Goal: Transaction & Acquisition: Purchase product/service

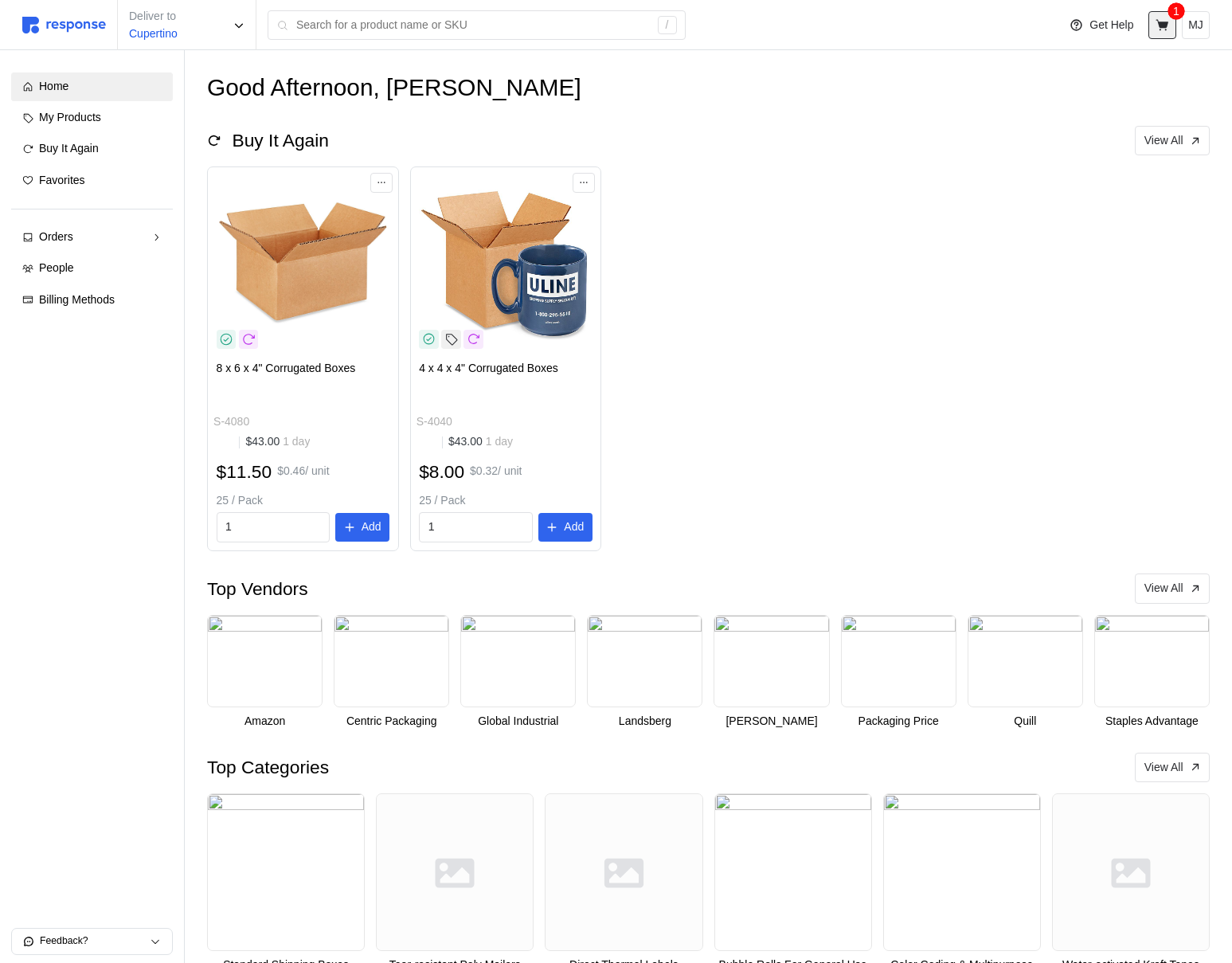
click at [1163, 22] on icon at bounding box center [1161, 24] width 13 height 11
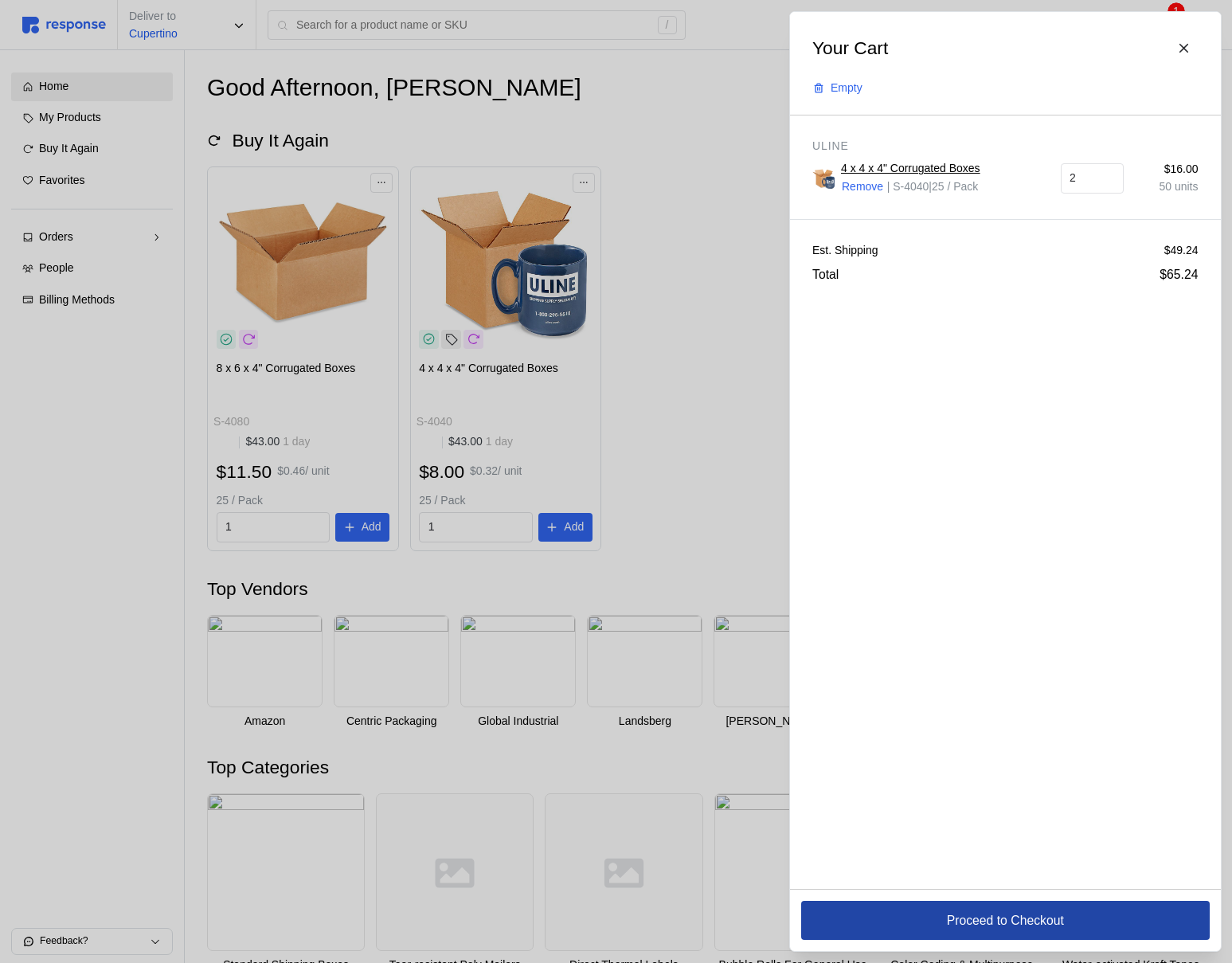
click at [972, 927] on p "Proceed to Checkout" at bounding box center [1005, 920] width 117 height 20
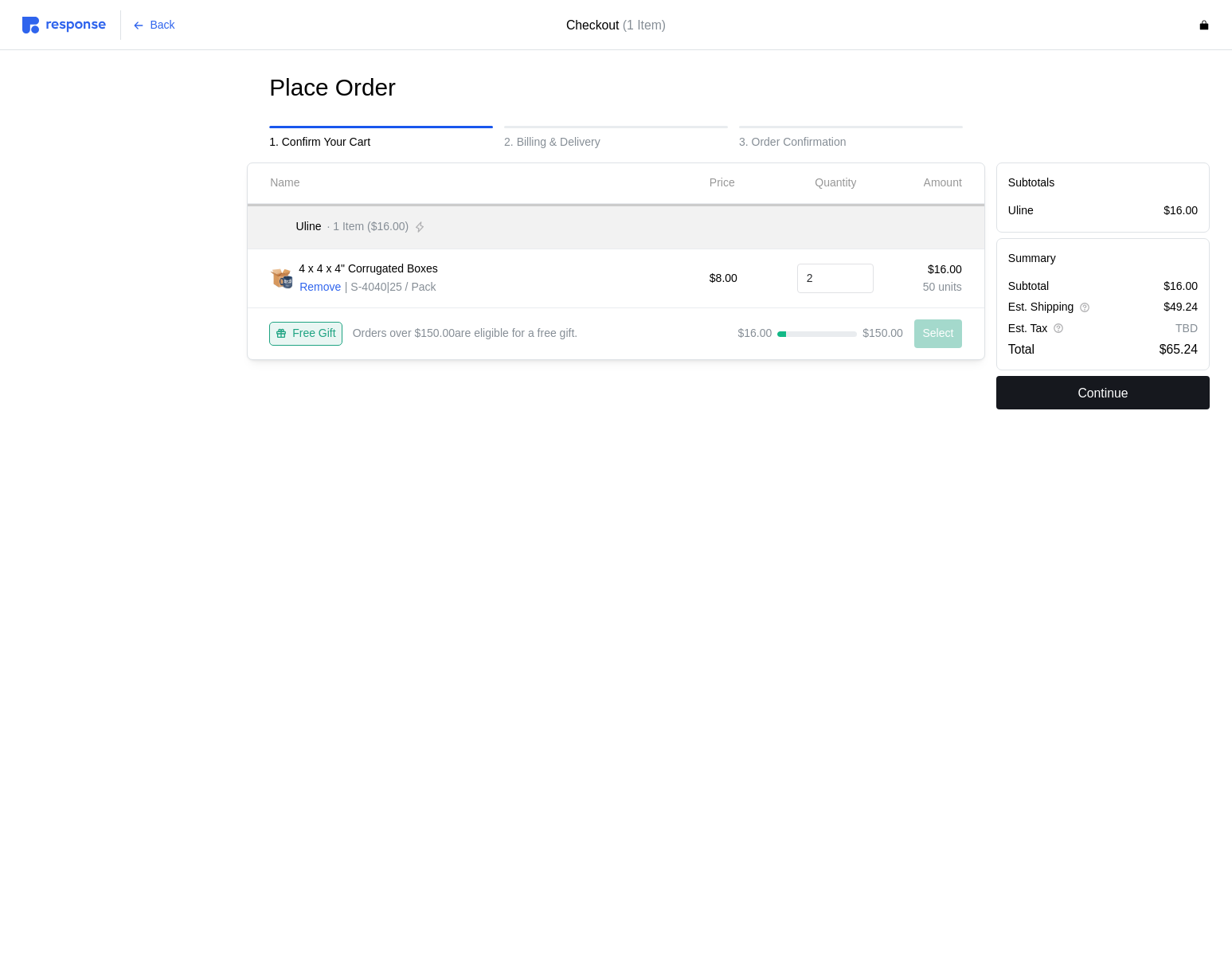
click at [1079, 390] on p "Continue" at bounding box center [1103, 393] width 50 height 20
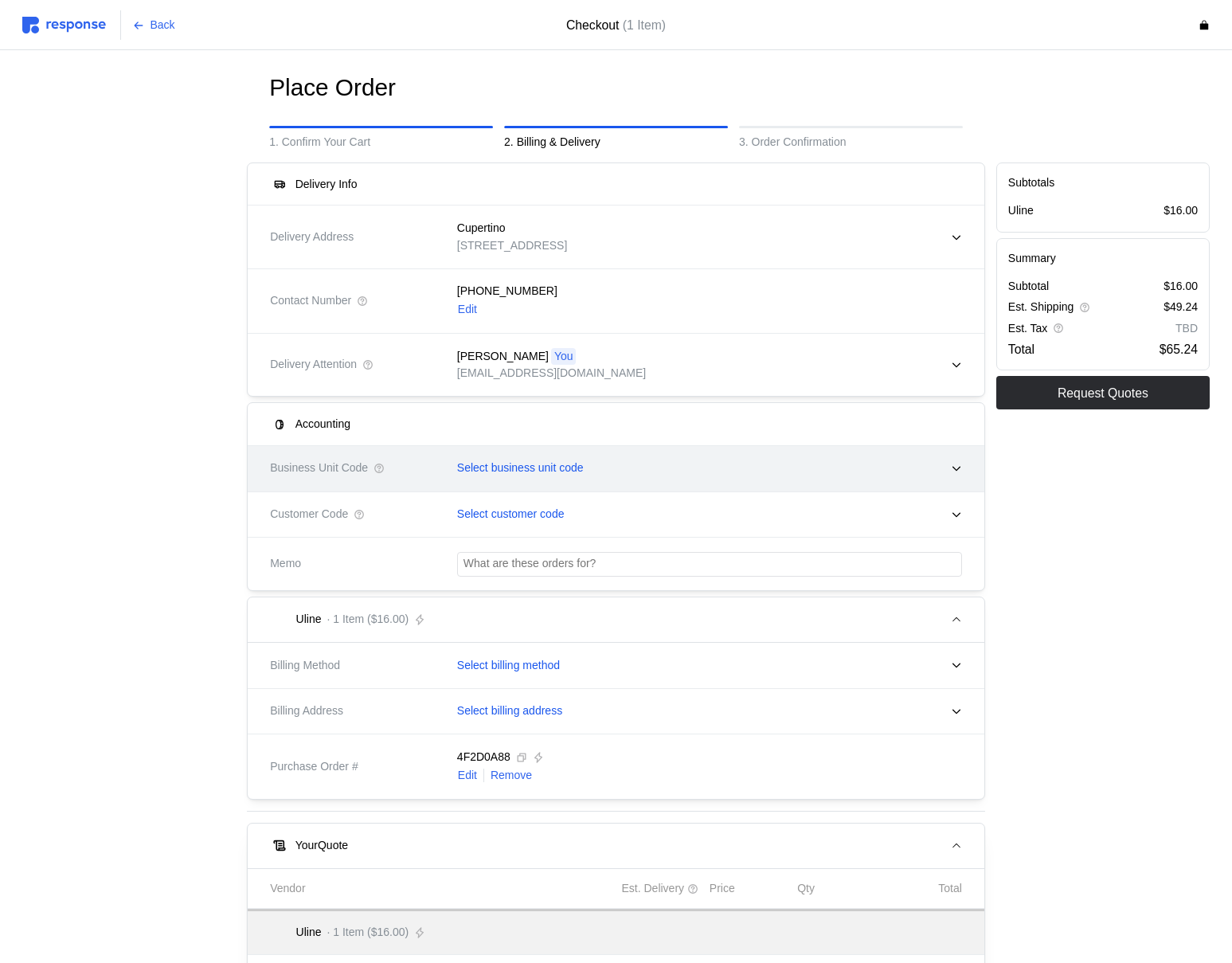
click at [550, 473] on p "Select business unit code" at bounding box center [520, 468] width 127 height 17
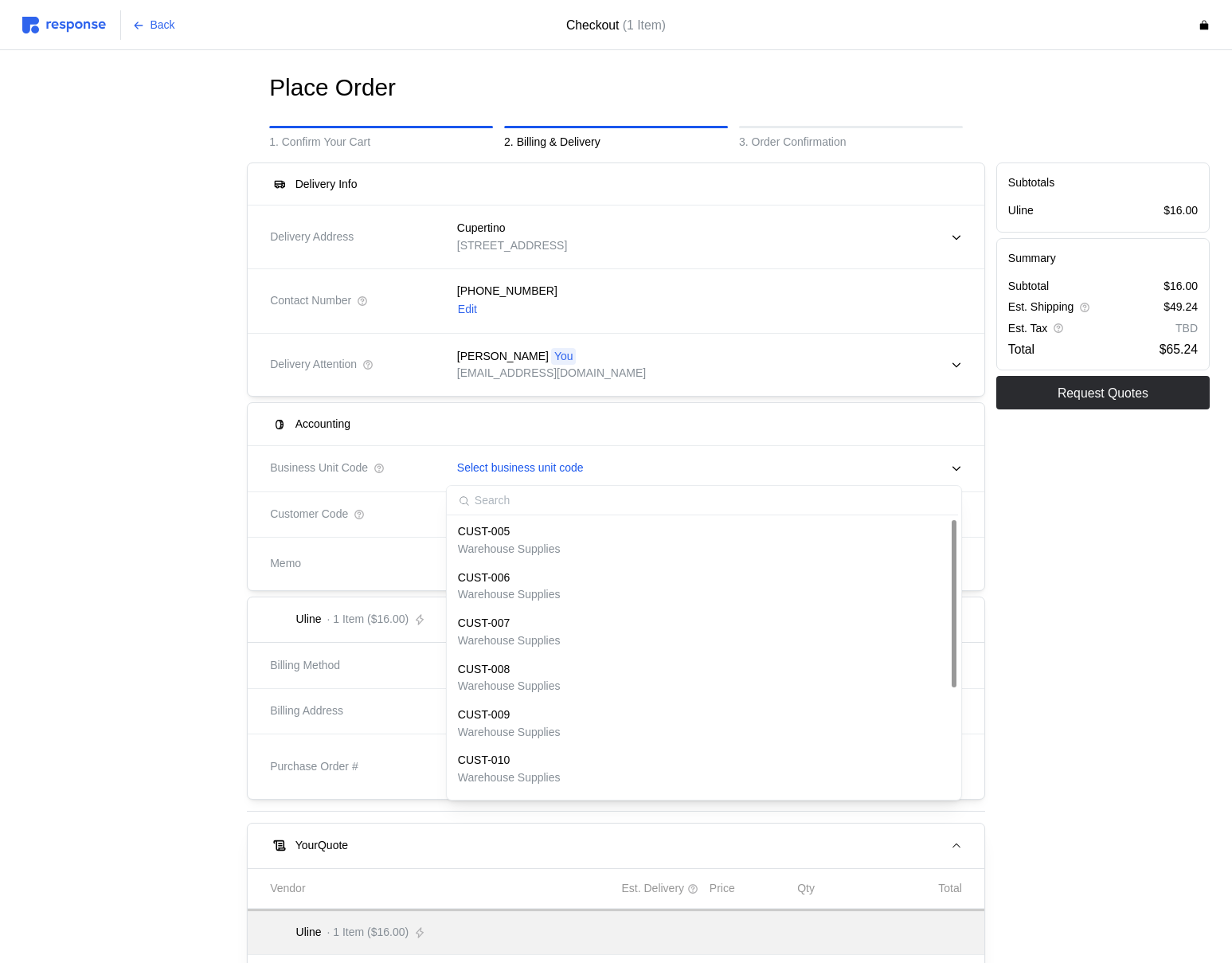
click at [512, 554] on p "Warehouse Supplies" at bounding box center [509, 550] width 103 height 17
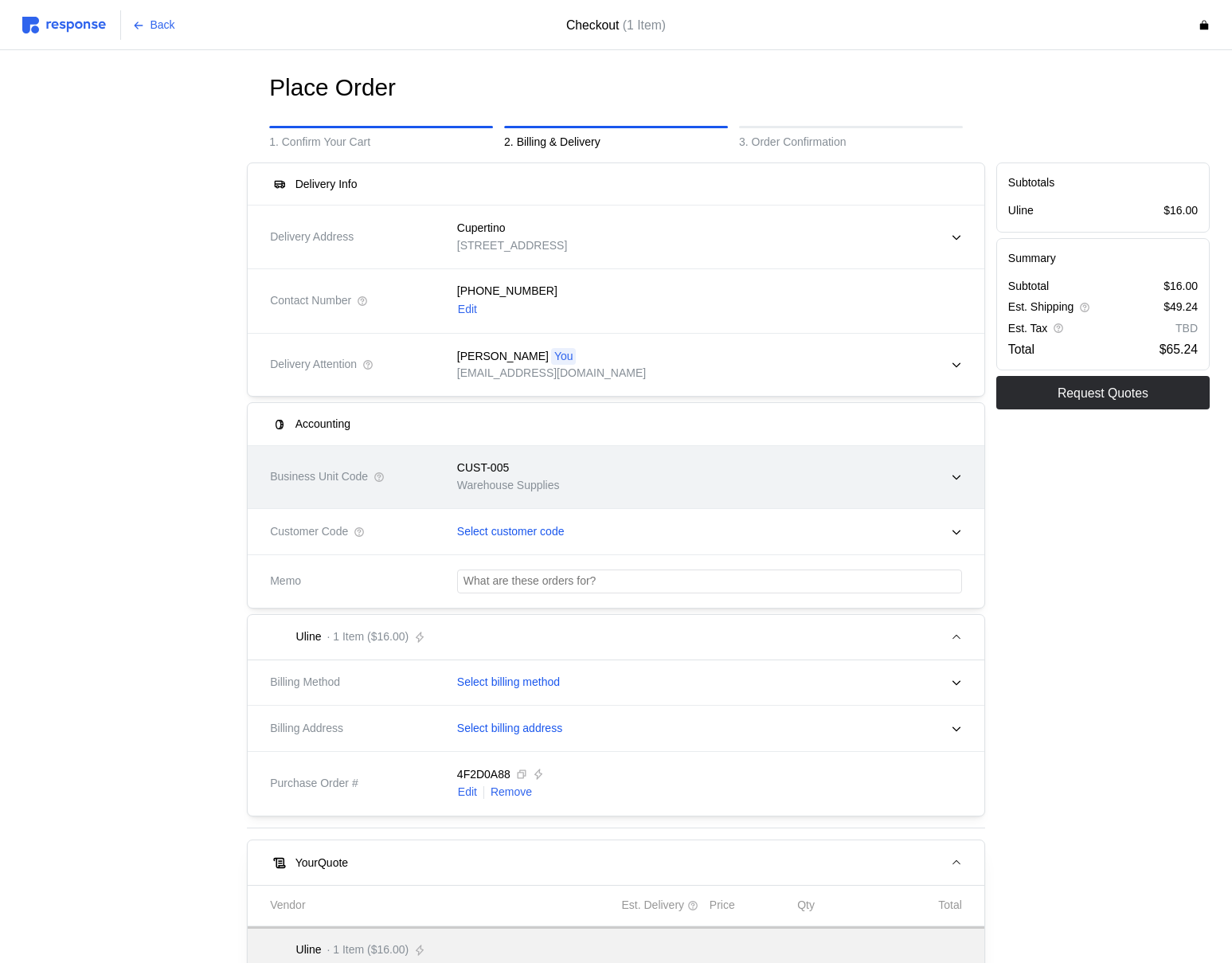
click at [725, 483] on div "CUST-005 Warehouse Supplies" at bounding box center [704, 476] width 516 height 56
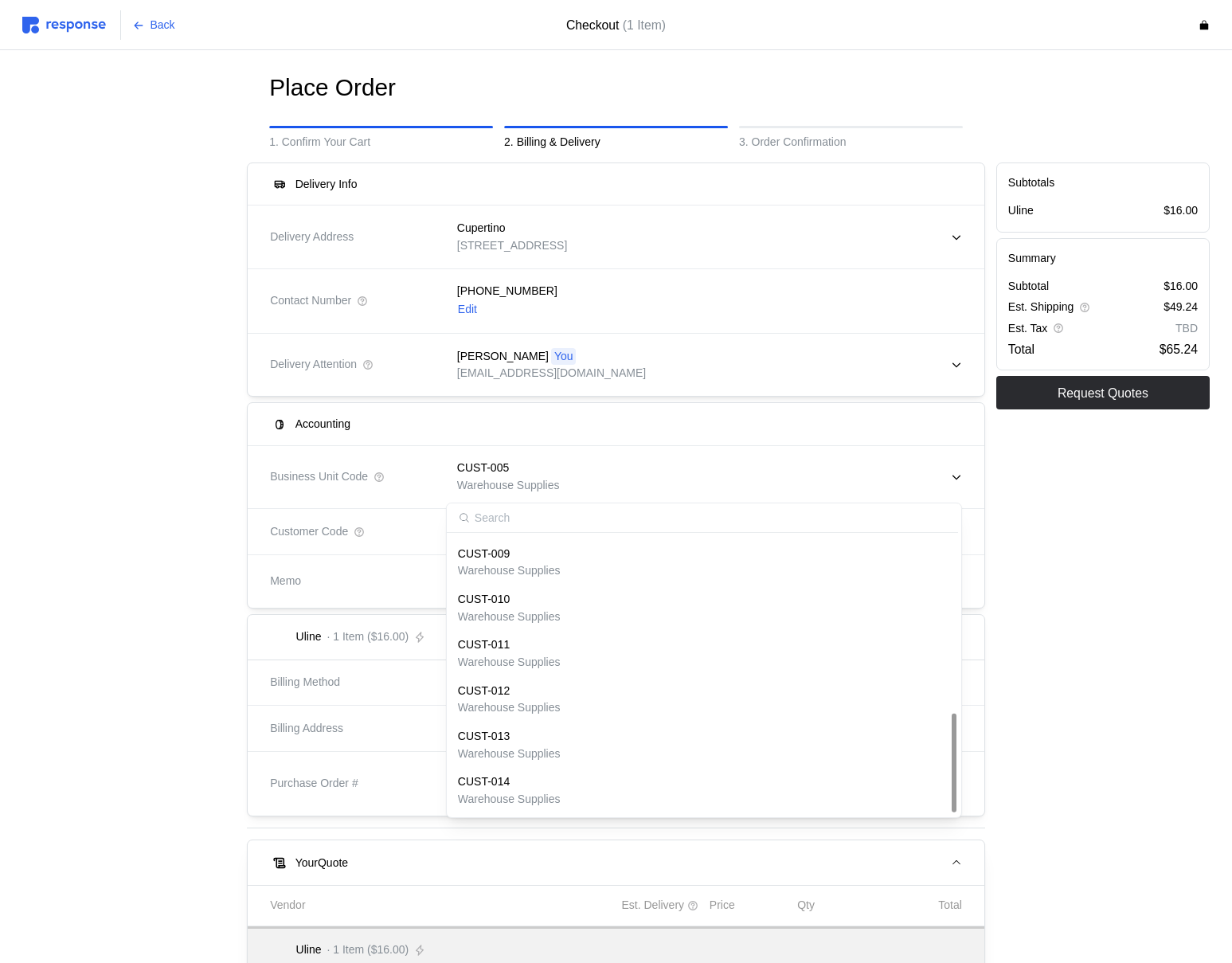
scroll to position [498, 0]
click at [513, 786] on p "CUSTARD-PIE" at bounding box center [495, 783] width 75 height 17
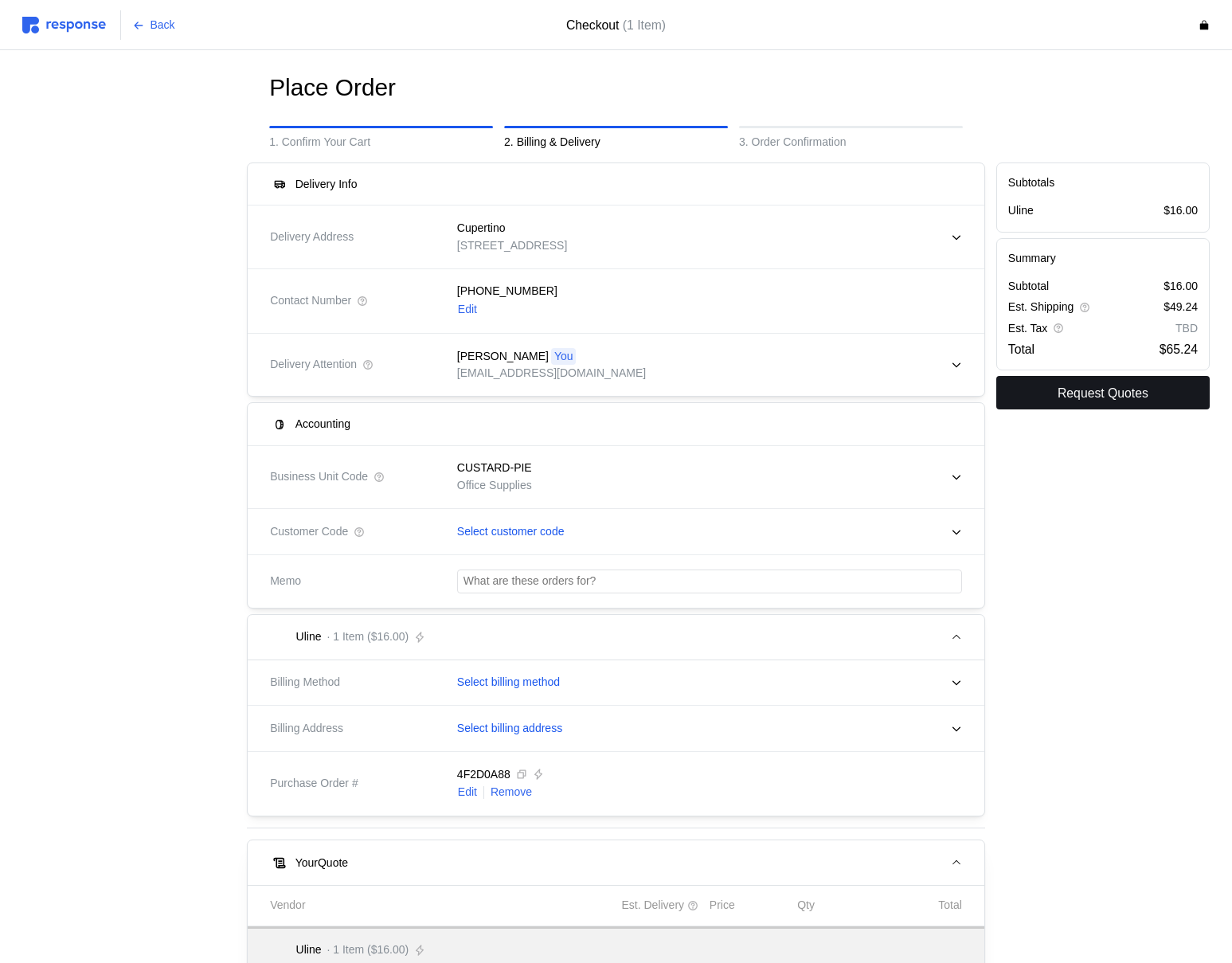
click at [1119, 392] on p "Request Quotes" at bounding box center [1103, 393] width 91 height 20
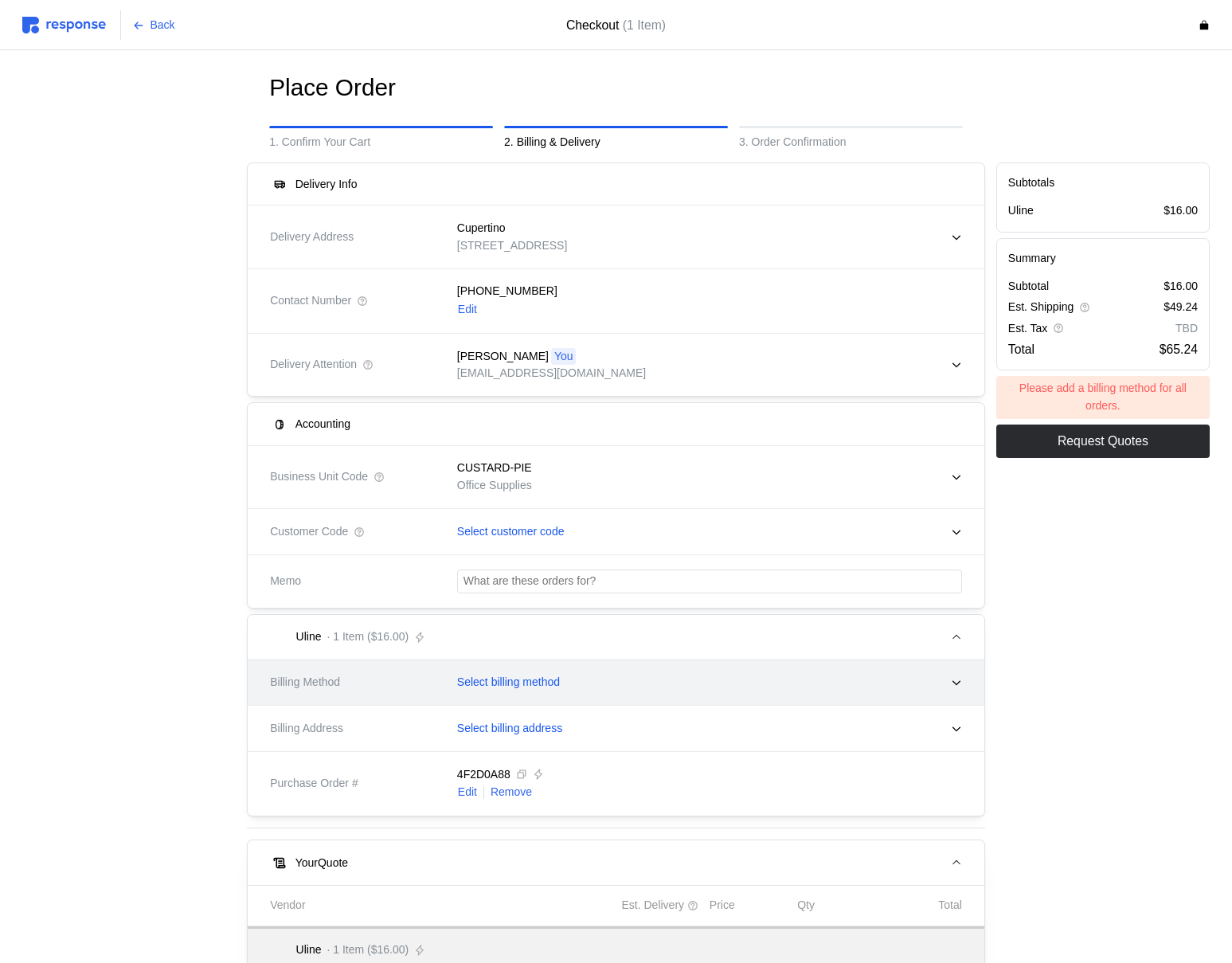
click at [534, 678] on p "Select billing method" at bounding box center [508, 683] width 103 height 17
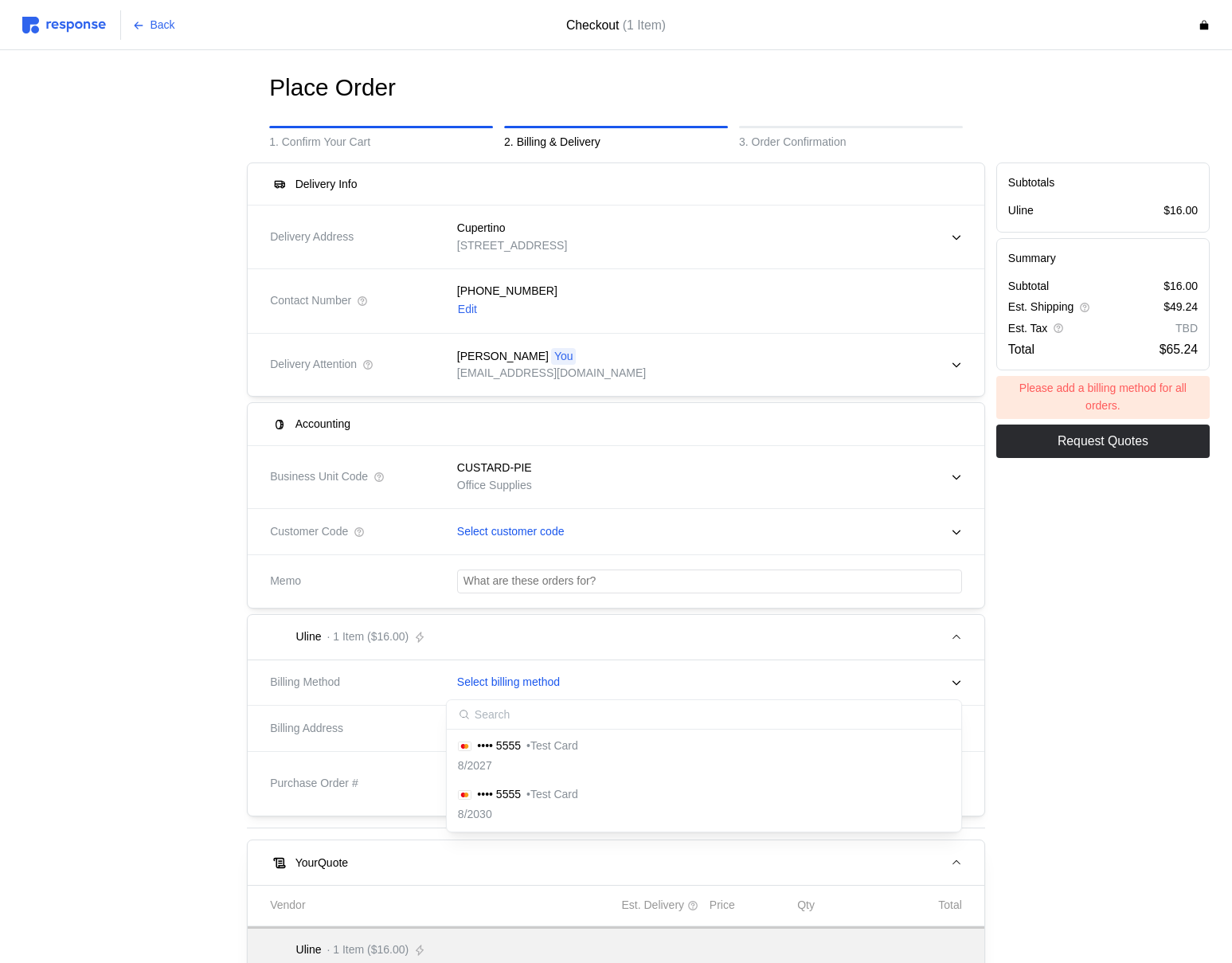
click at [537, 754] on div "•••• 5555 • Test Card 8/2027" at bounding box center [518, 755] width 120 height 38
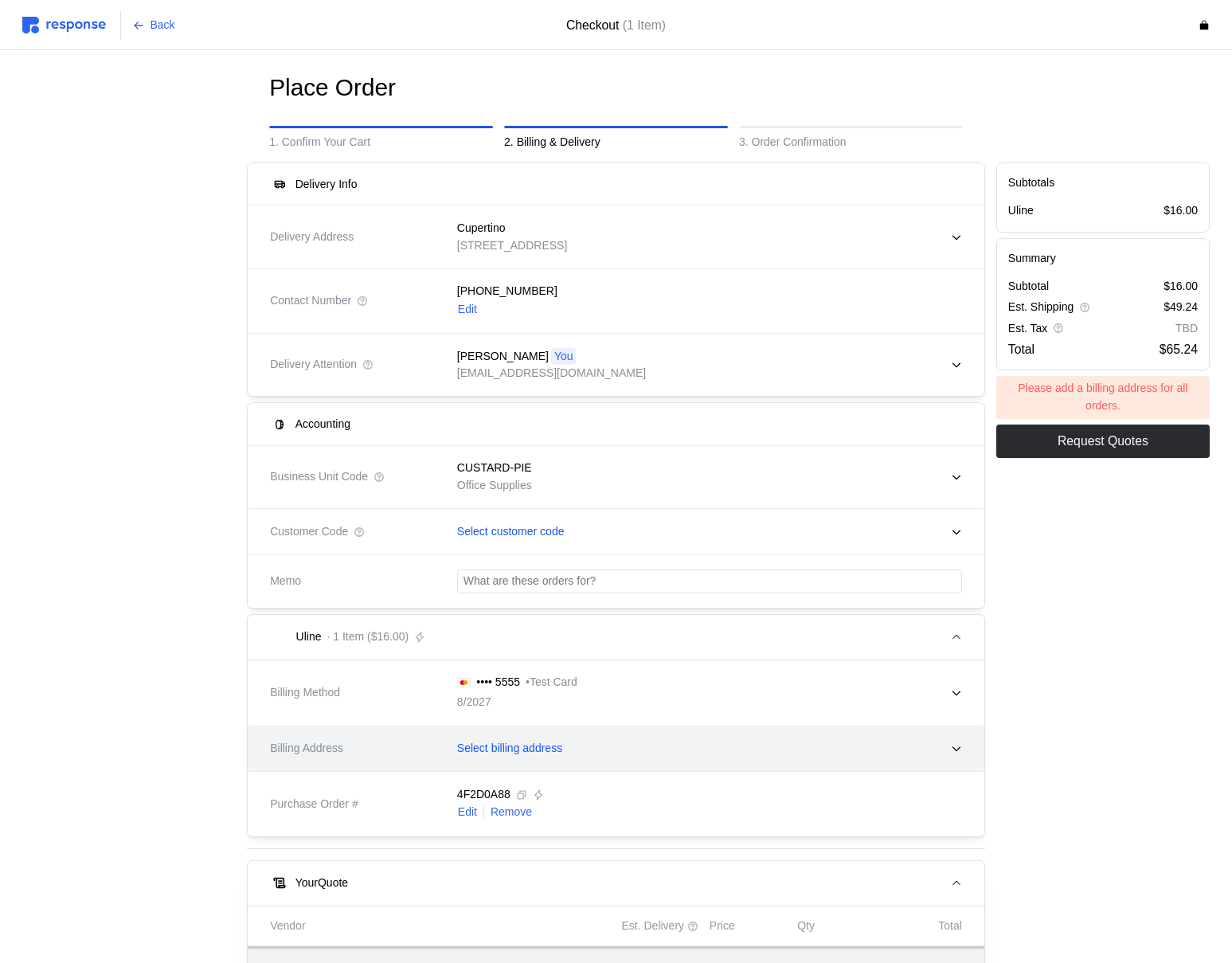
click at [535, 748] on p "Select billing address" at bounding box center [509, 749] width 105 height 17
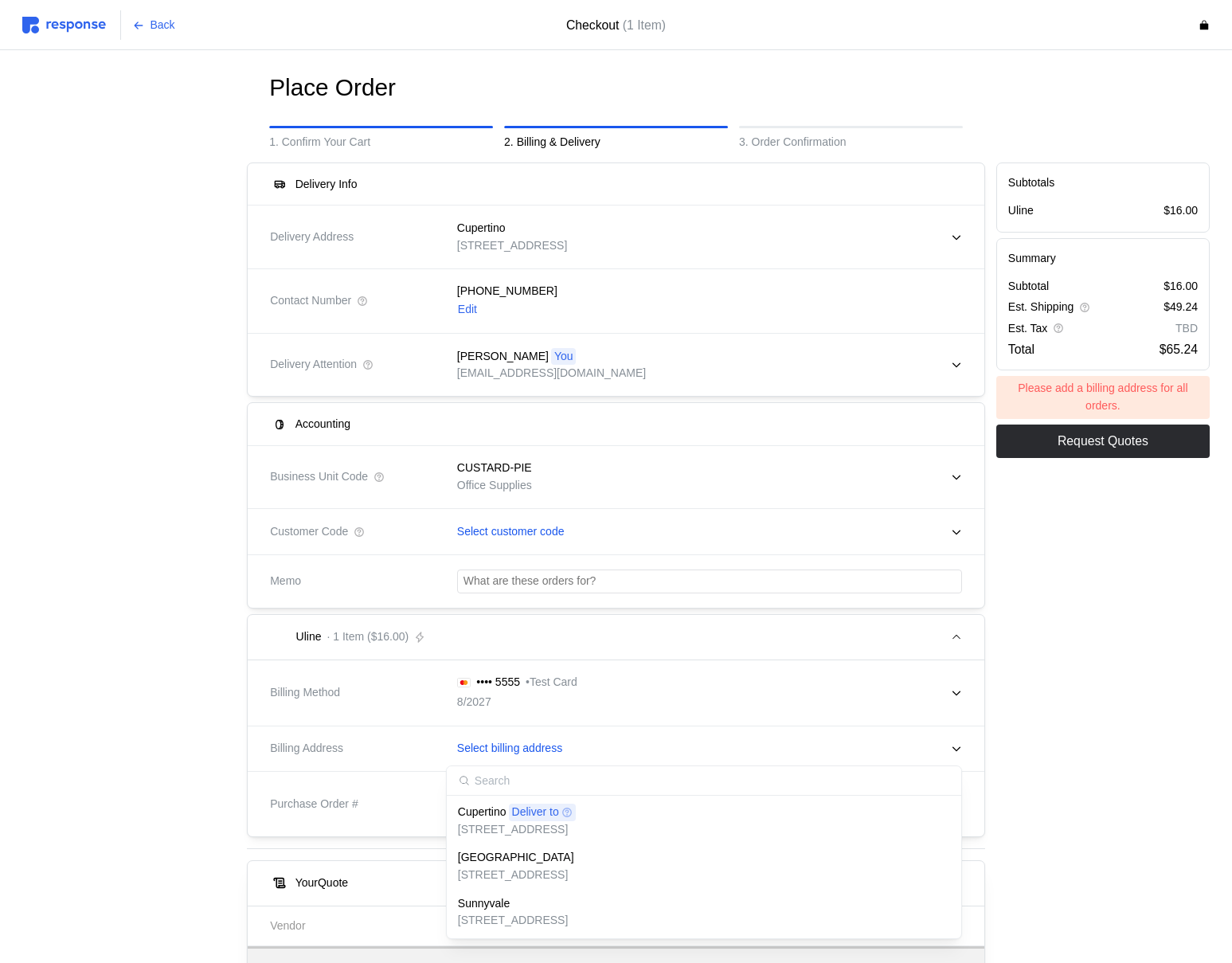
click at [540, 829] on p "[STREET_ADDRESS]" at bounding box center [517, 830] width 118 height 17
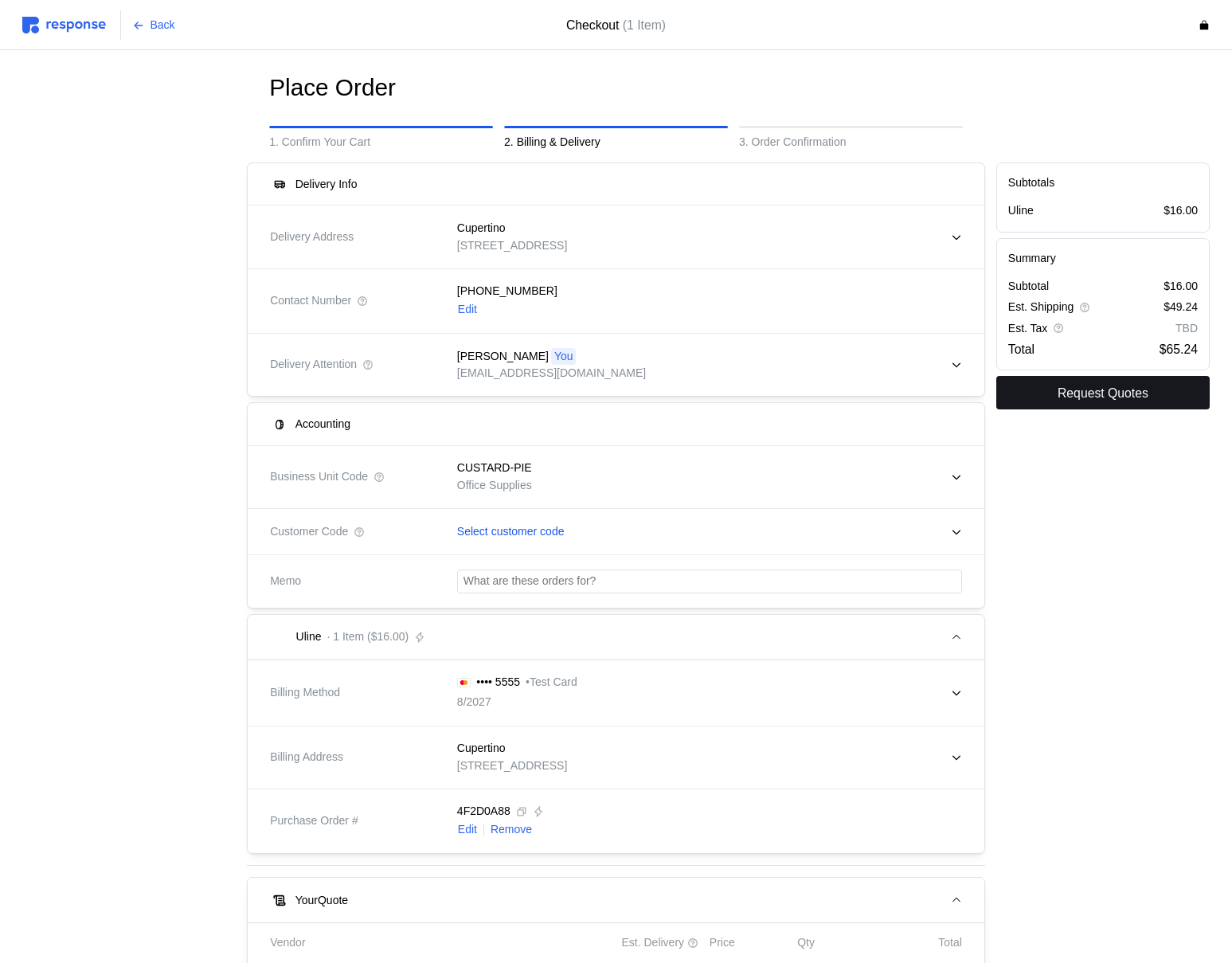
click at [1067, 394] on p "Request Quotes" at bounding box center [1103, 393] width 91 height 20
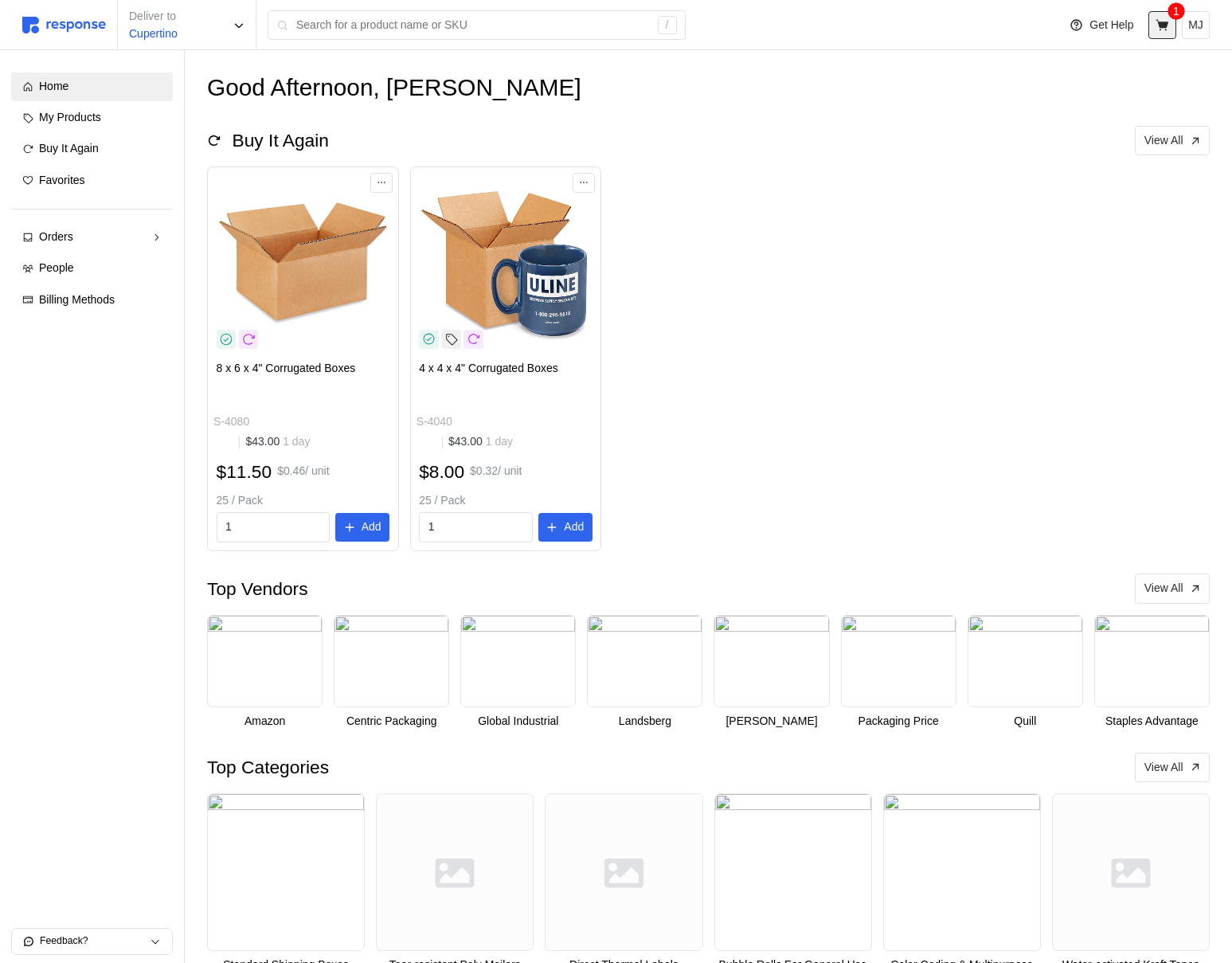
click at [1159, 28] on icon at bounding box center [1162, 25] width 15 height 15
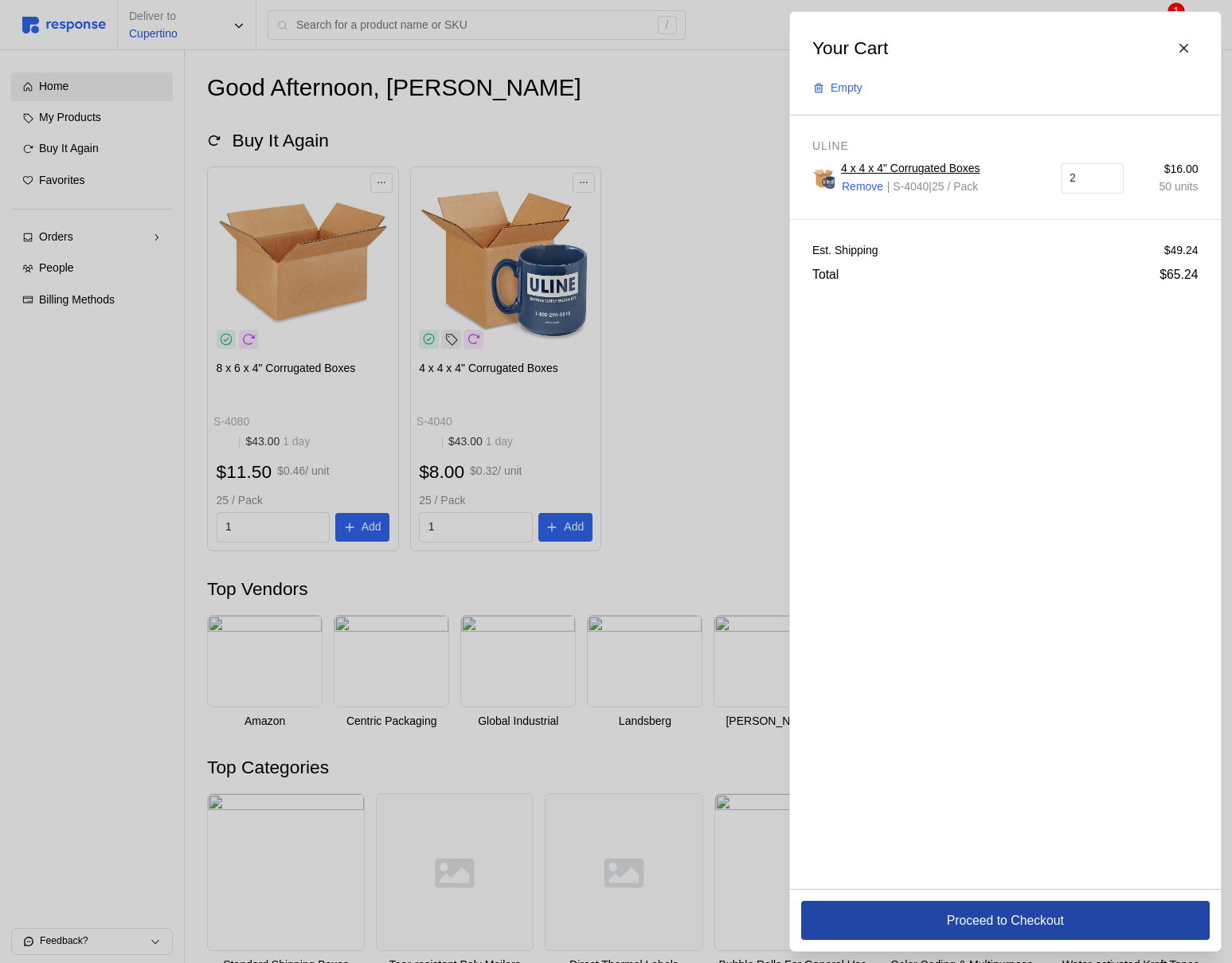
click at [922, 915] on button "Proceed to Checkout" at bounding box center [1005, 920] width 408 height 39
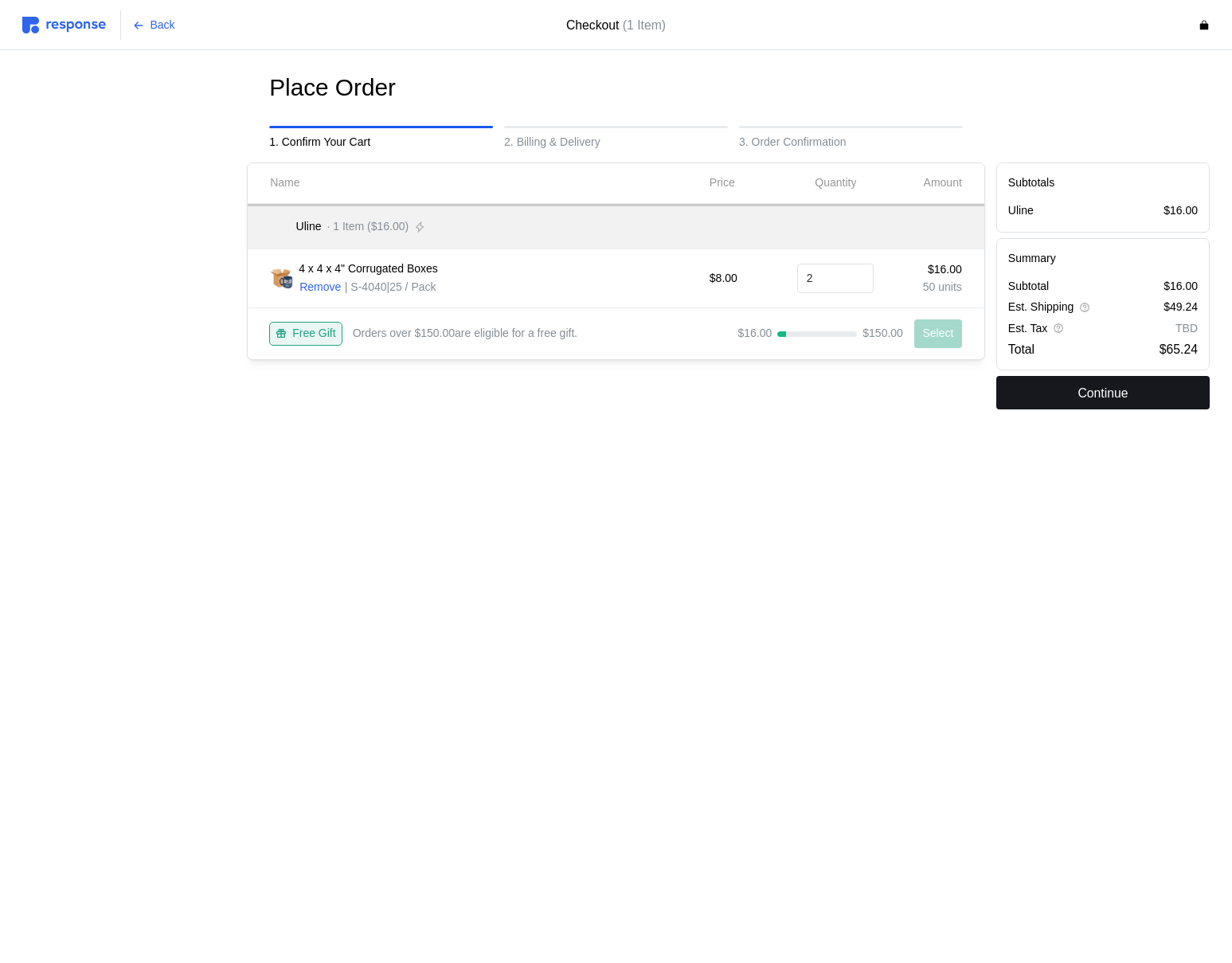
click at [1063, 395] on button "Continue" at bounding box center [1103, 393] width 213 height 33
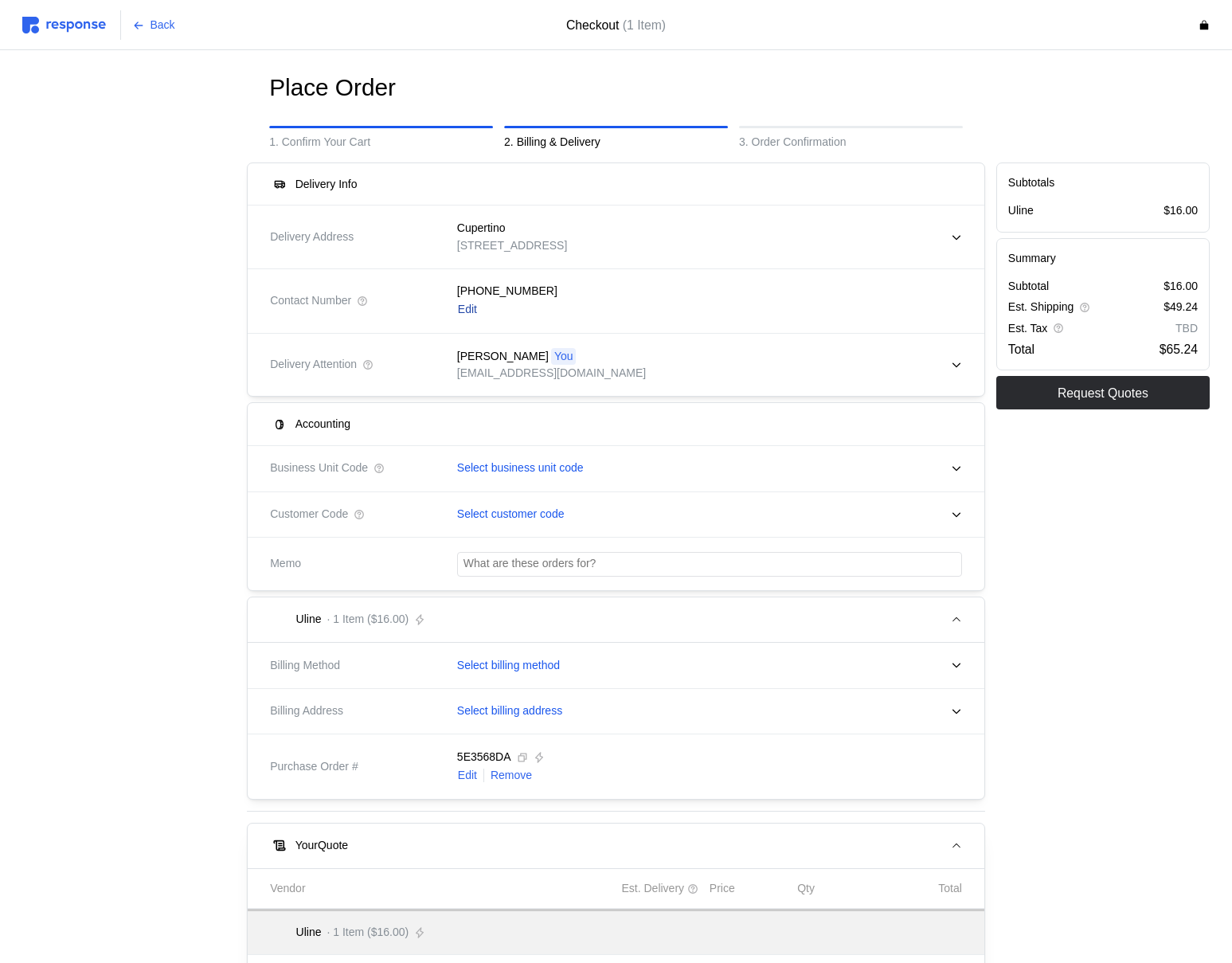
drag, startPoint x: 452, startPoint y: 311, endPoint x: 462, endPoint y: 311, distance: 10.0
click at [462, 311] on div "(555) 555-5555 Edit" at bounding box center [704, 301] width 516 height 58
click at [462, 311] on p "Edit" at bounding box center [468, 309] width 19 height 17
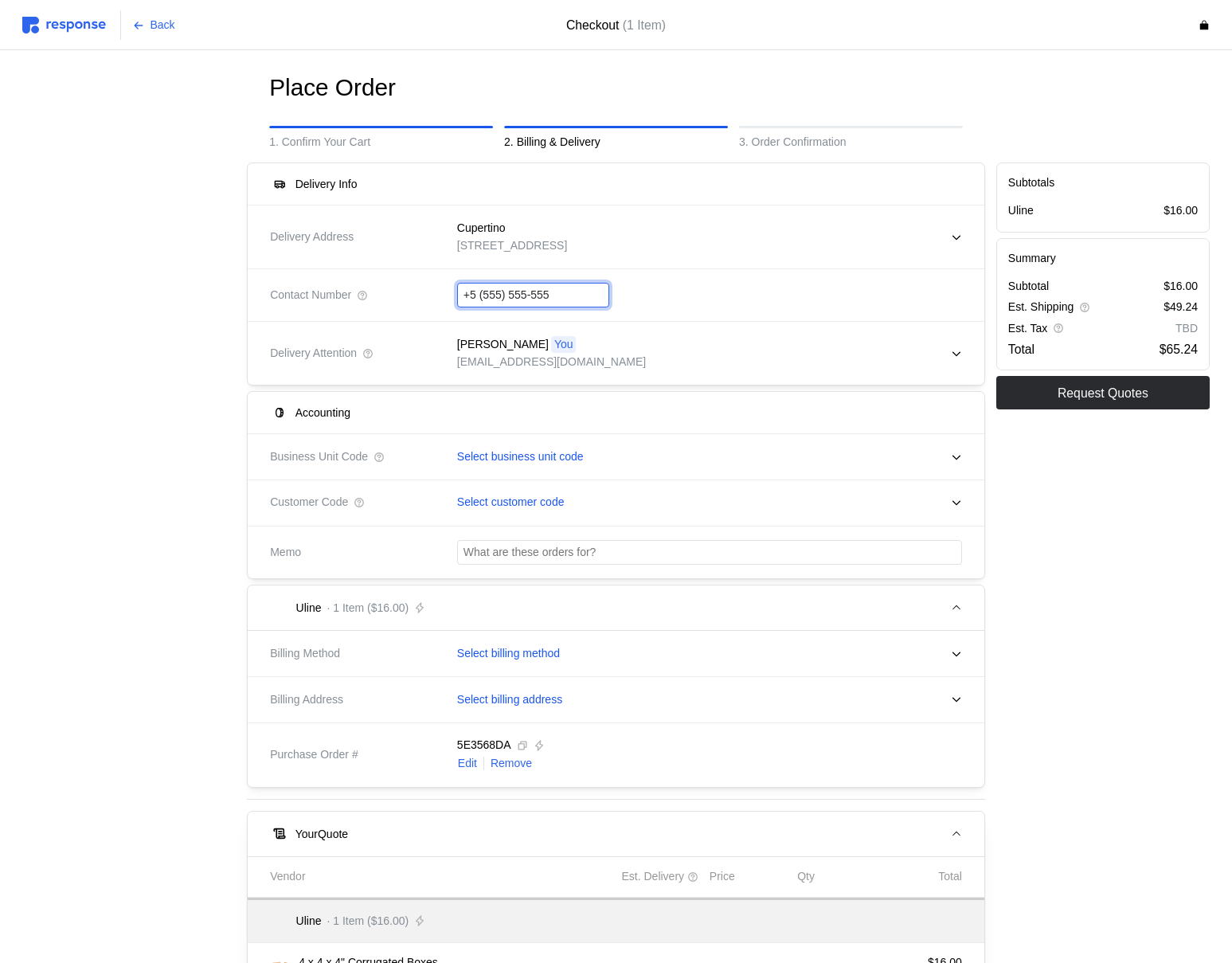
click at [474, 291] on input "+5 (555) 555-555" at bounding box center [534, 295] width 140 height 23
type input "+1 (408) 746-0552"
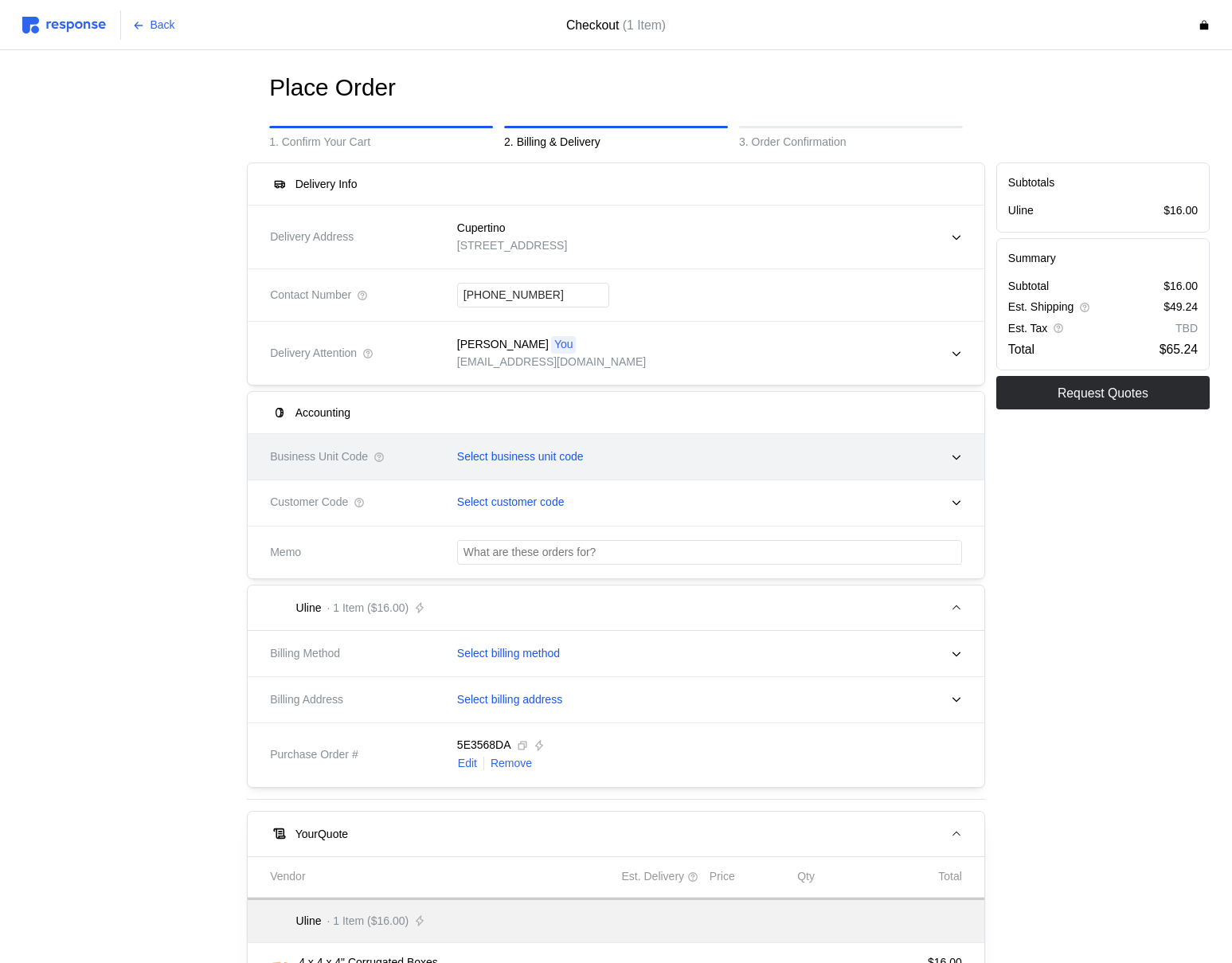
click at [548, 448] on div "Select business unit code" at bounding box center [704, 457] width 516 height 40
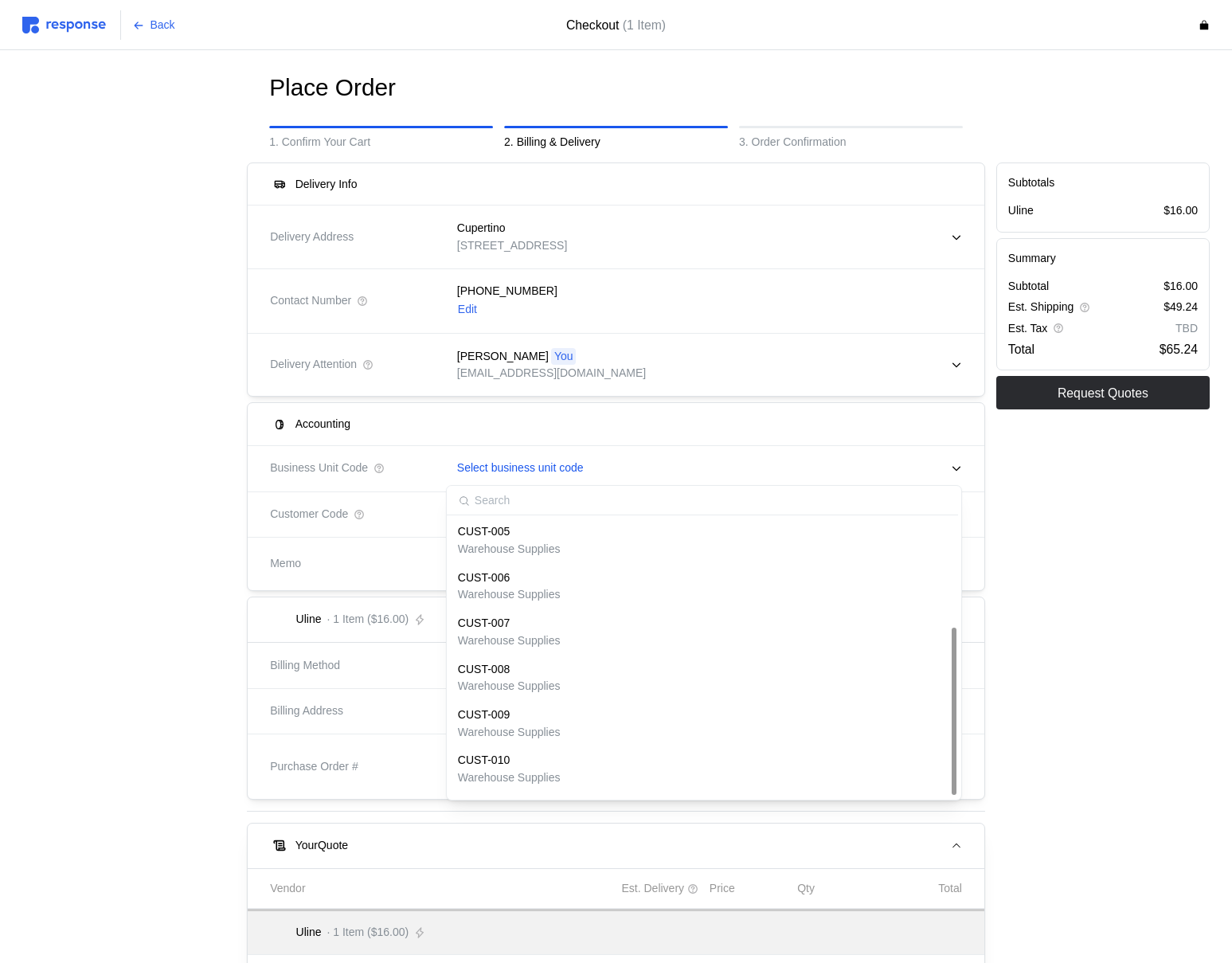
scroll to position [498, 0]
click at [548, 766] on div "CUSTARD-PIE Office Supplies" at bounding box center [703, 773] width 492 height 34
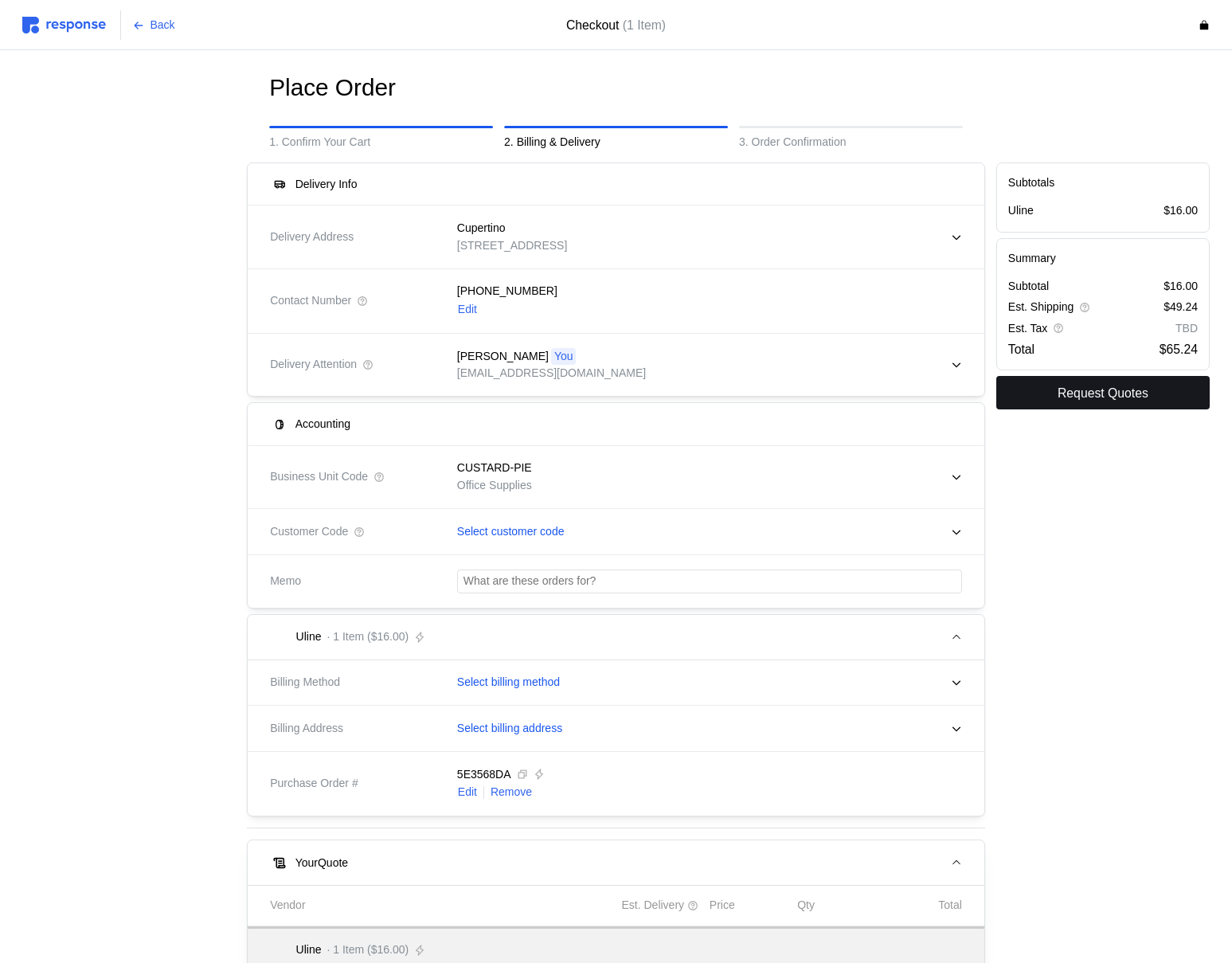
click at [1094, 393] on p "Request Quotes" at bounding box center [1103, 393] width 91 height 20
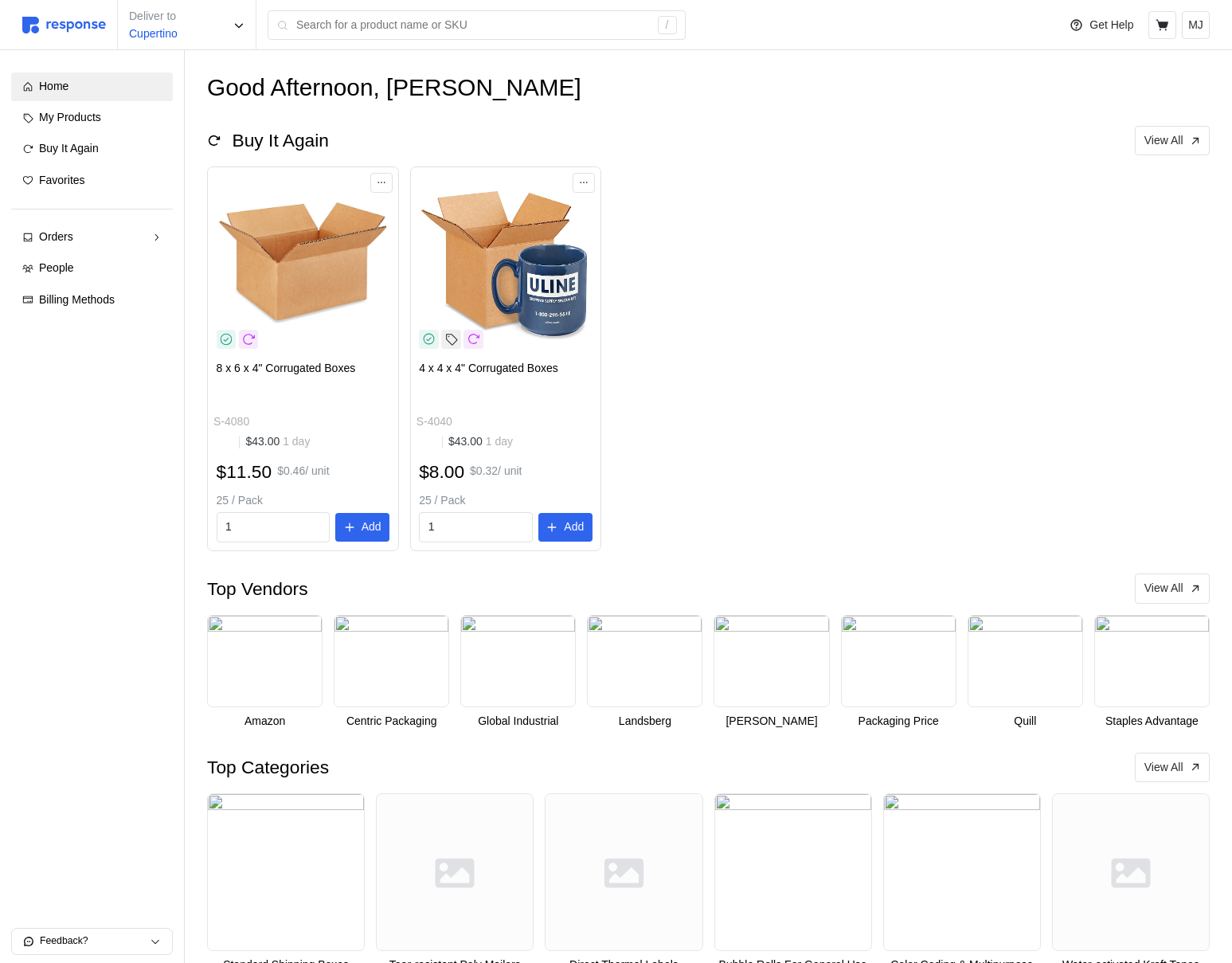
click at [84, 221] on div "Home My Products Buy It Again Favorites Orders Needs Review Processing Complete…" at bounding box center [91, 193] width 162 height 241
click at [84, 224] on link "Orders" at bounding box center [91, 238] width 162 height 29
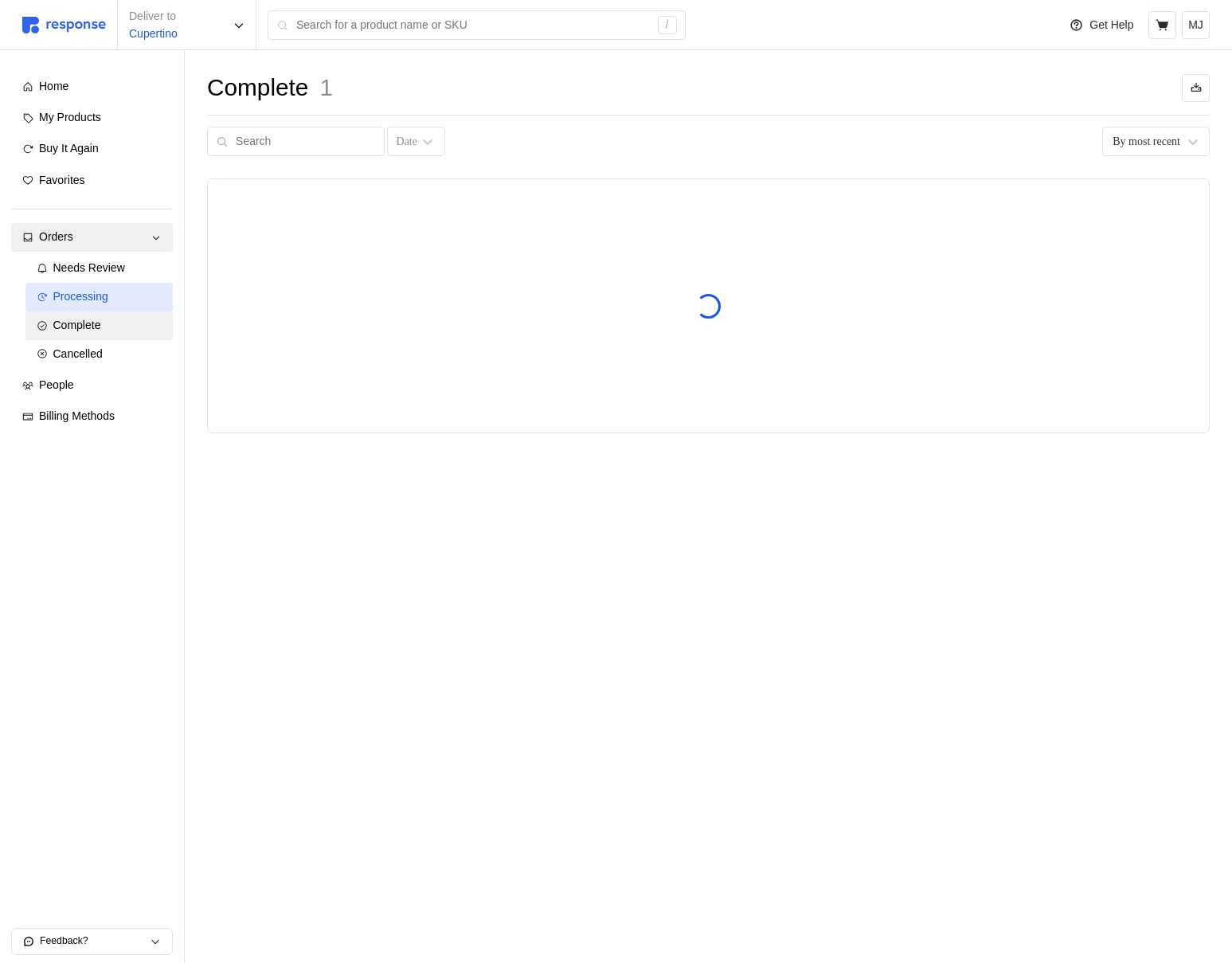
click at [102, 296] on span "Processing" at bounding box center [81, 296] width 55 height 13
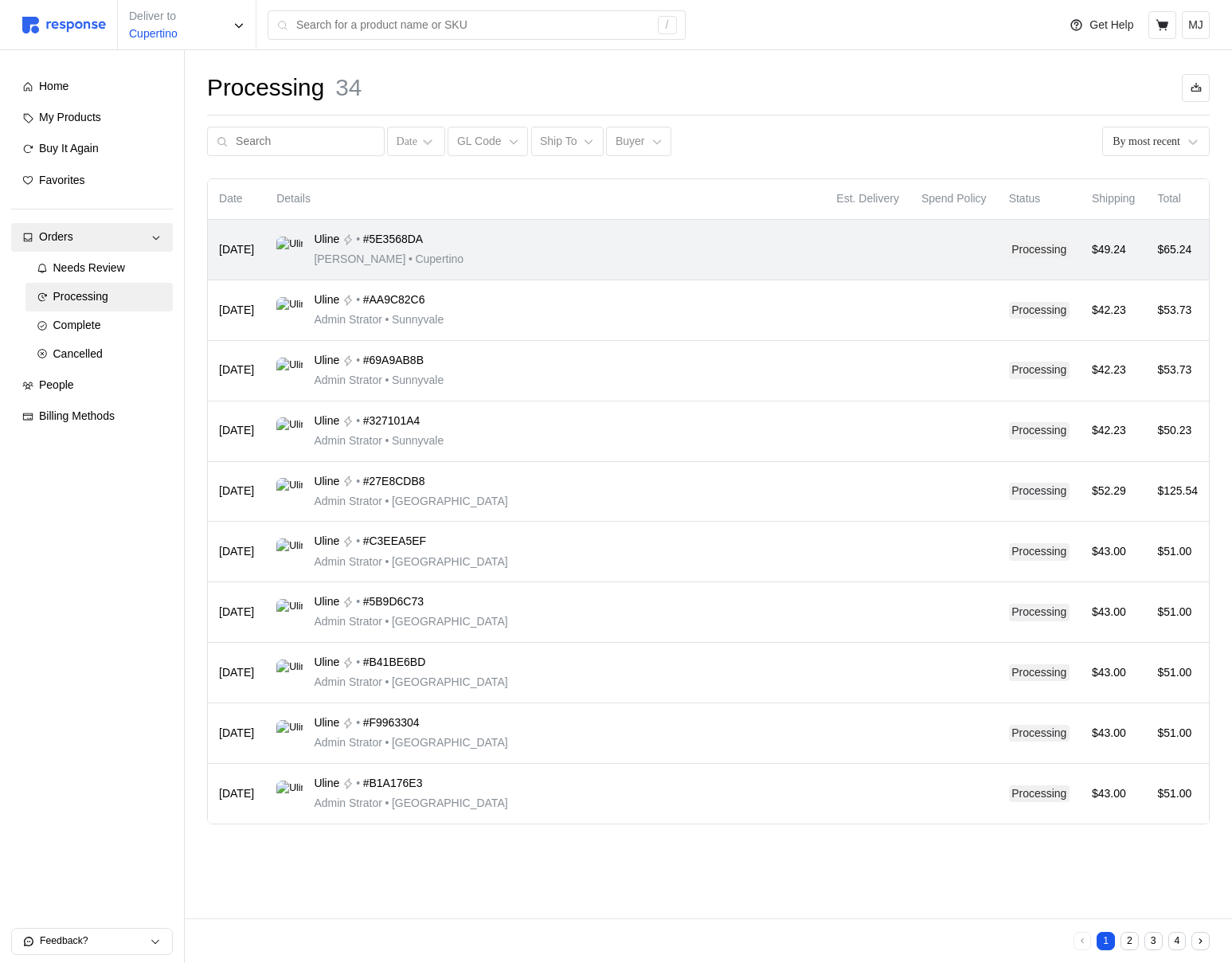
click at [537, 259] on div "Uline • #5E3568DA Michael Jordan • Cupertino" at bounding box center [545, 249] width 537 height 38
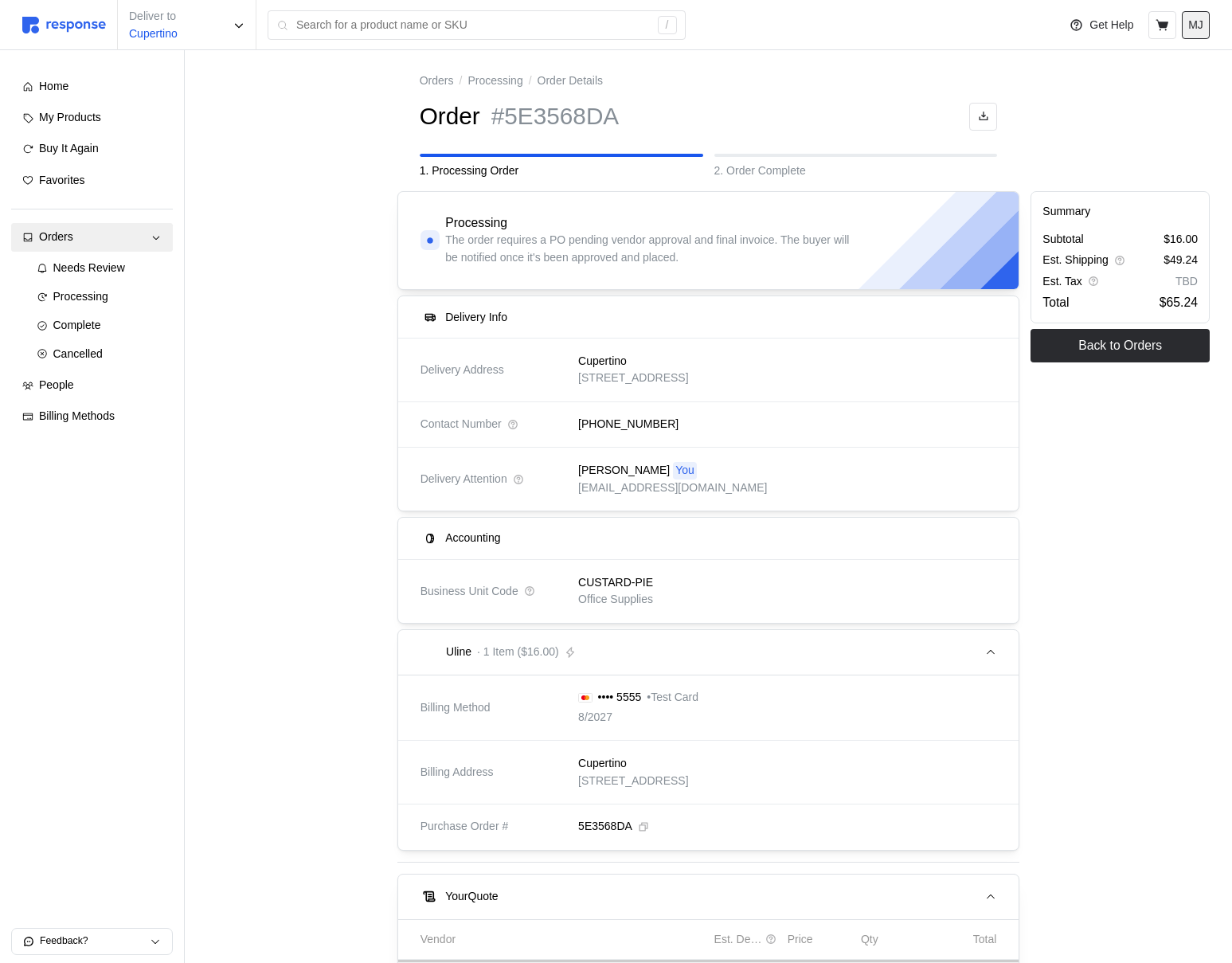
click at [1209, 26] on button "MJ" at bounding box center [1196, 24] width 28 height 28
click at [1134, 87] on p "Logout" at bounding box center [1148, 91] width 102 height 17
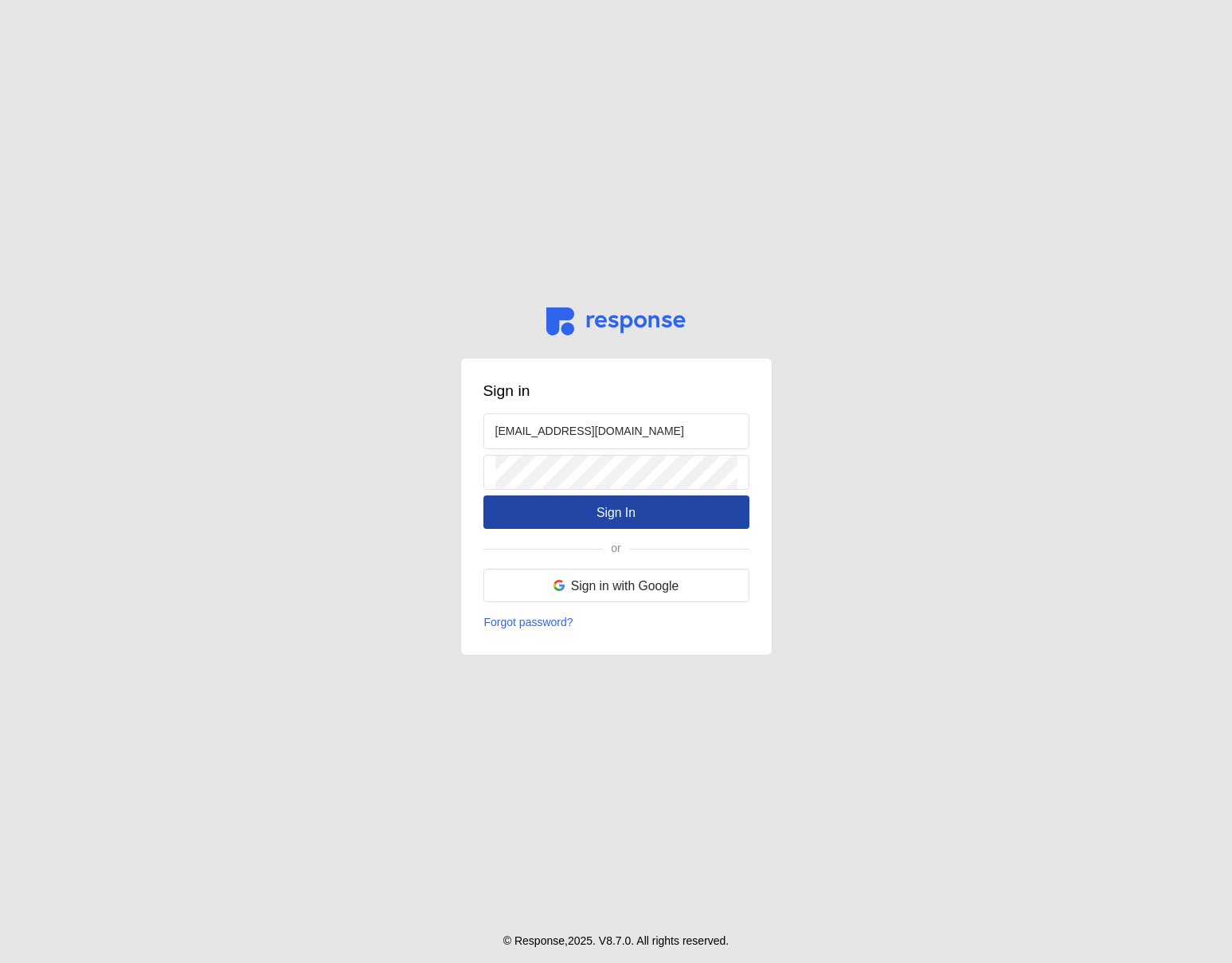
click at [606, 508] on p "Sign In" at bounding box center [616, 512] width 39 height 20
